Goal: Information Seeking & Learning: Understand process/instructions

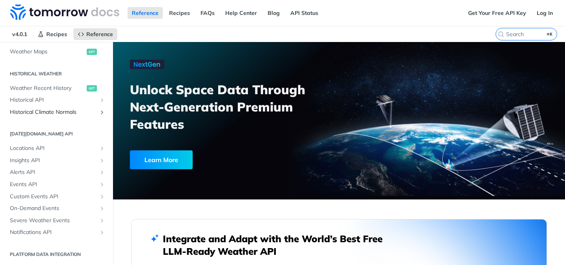
click at [50, 112] on span "Historical Climate Normals" at bounding box center [53, 112] width 87 height 8
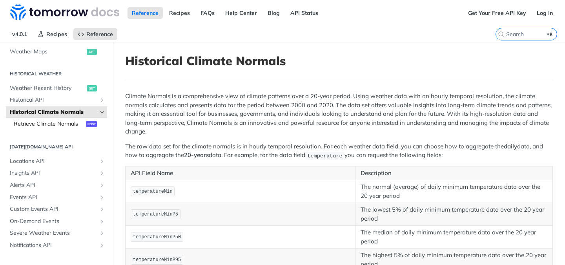
click at [49, 125] on span "Retrieve Climate Normals" at bounding box center [49, 124] width 70 height 8
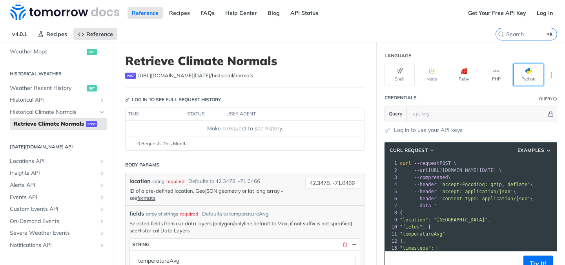
click at [521, 75] on button "Python" at bounding box center [528, 75] width 30 height 22
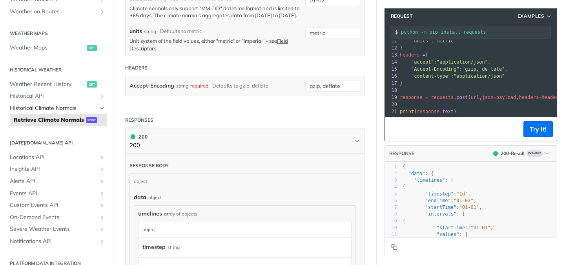
click at [46, 107] on span "Historical Climate Normals" at bounding box center [53, 108] width 87 height 8
